Goal: Information Seeking & Learning: Find contact information

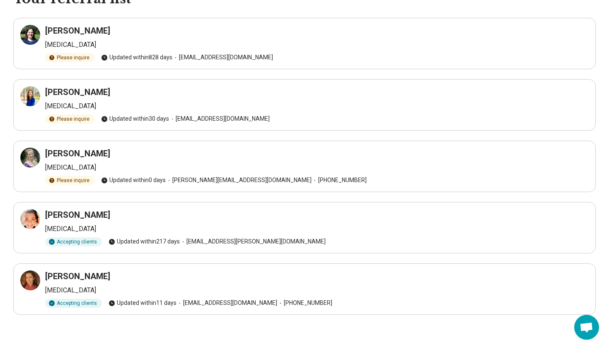
scroll to position [49, 0]
click at [165, 296] on div "[PERSON_NAME] [MEDICAL_DATA] Accepting clients Updated [DATE] [EMAIL_ADDRESS][D…" at bounding box center [304, 289] width 569 height 37
click at [85, 278] on h3 "[PERSON_NAME]" at bounding box center [77, 277] width 65 height 12
click at [24, 286] on div at bounding box center [30, 281] width 20 height 20
click at [31, 218] on icon at bounding box center [30, 219] width 10 height 10
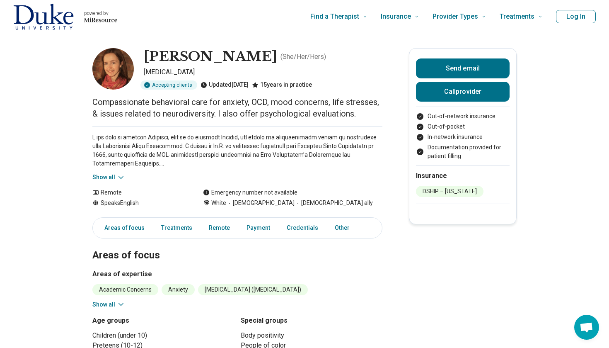
click at [115, 177] on button "Show all" at bounding box center [108, 177] width 33 height 9
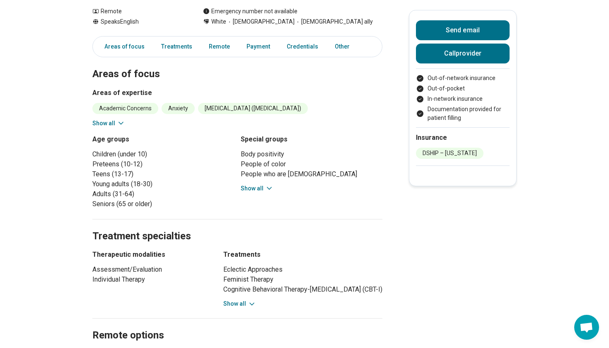
scroll to position [295, 0]
click at [258, 190] on button "Show all" at bounding box center [257, 187] width 33 height 9
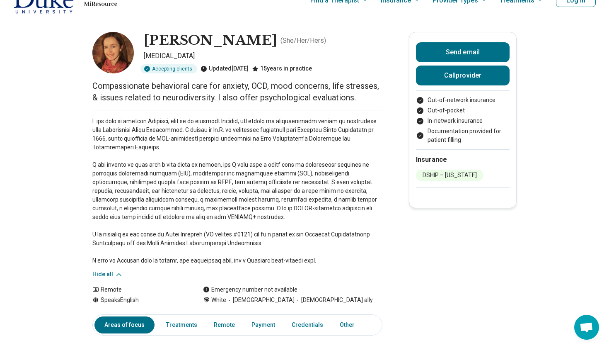
scroll to position [16, 0]
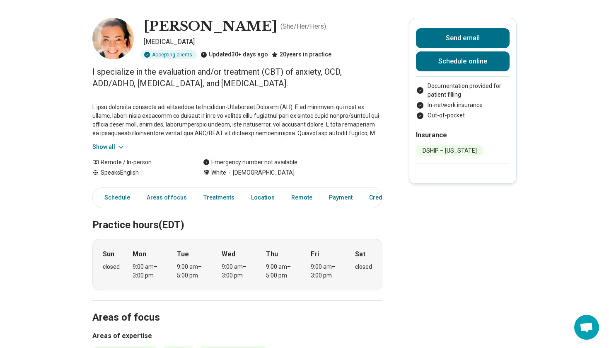
scroll to position [32, 0]
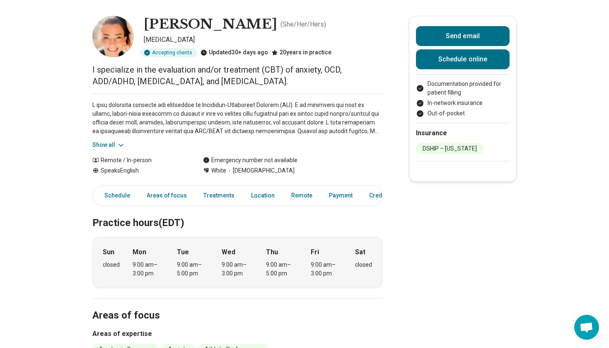
click at [145, 270] on div "9:00 am – 3:00 pm" at bounding box center [149, 268] width 32 height 17
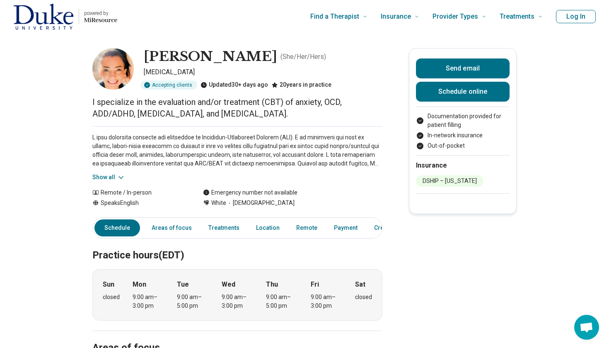
scroll to position [0, 0]
click at [114, 177] on button "Show all" at bounding box center [108, 177] width 33 height 9
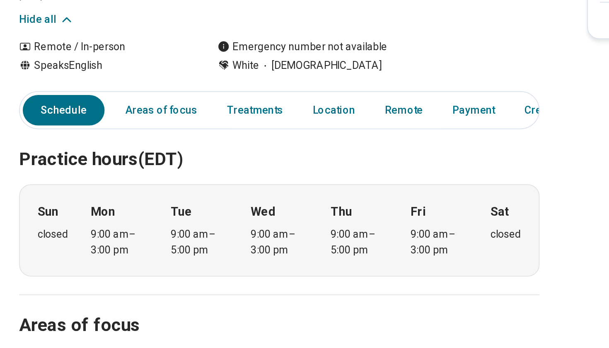
scroll to position [86, 0]
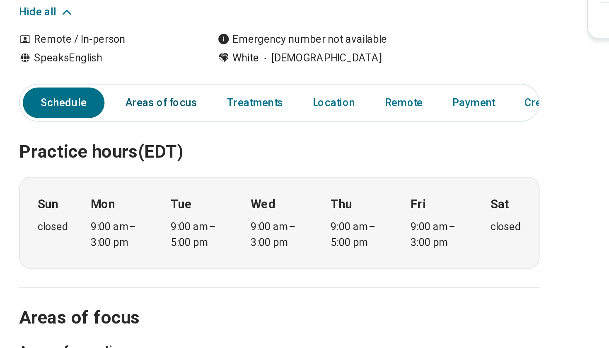
click at [147, 203] on link "Areas of focus" at bounding box center [172, 211] width 50 height 17
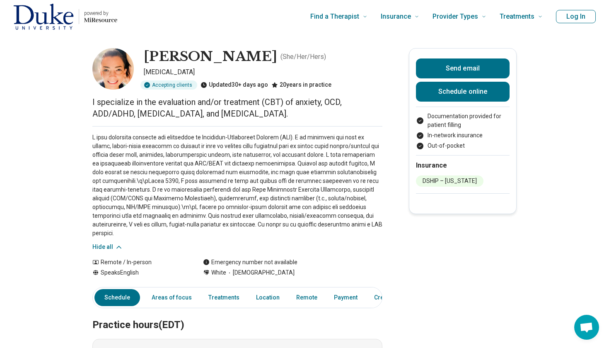
scroll to position [0, 0]
